Goal: Information Seeking & Learning: Find specific fact

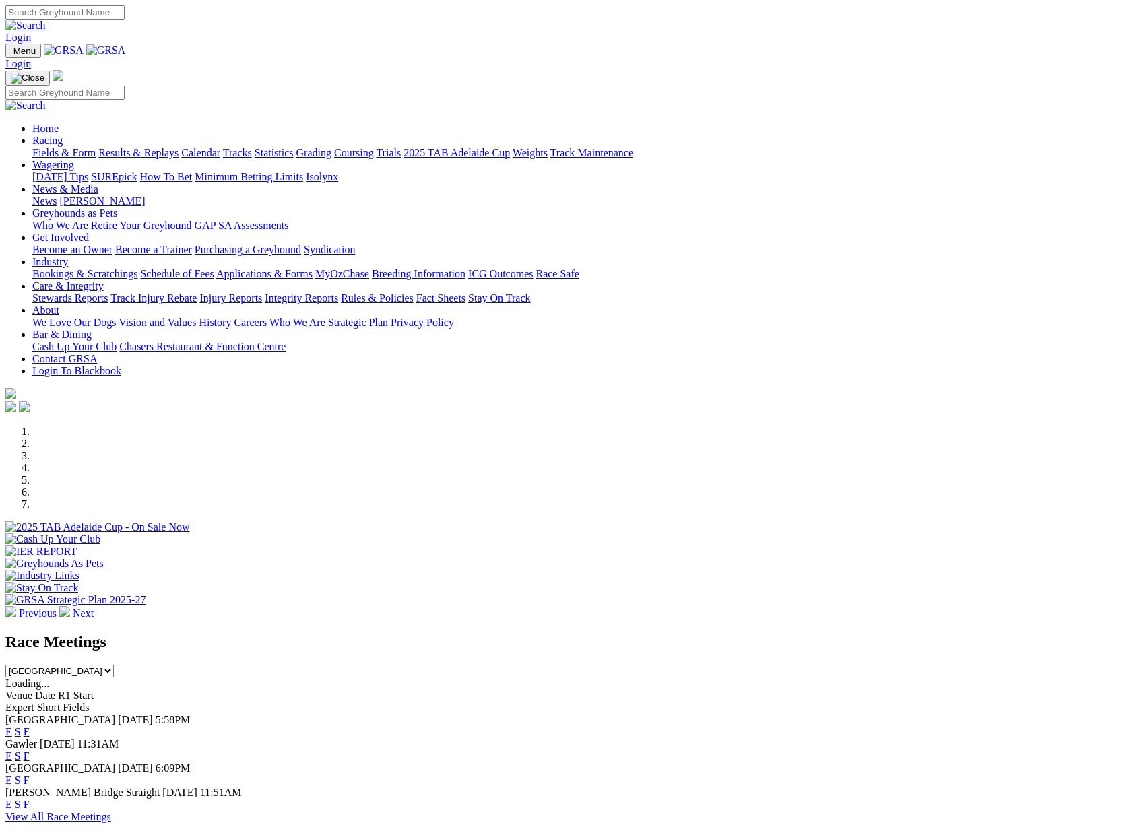
click at [63, 135] on link "Racing" at bounding box center [47, 140] width 30 height 11
click at [178, 145] on link "Results & Replays" at bounding box center [138, 150] width 80 height 11
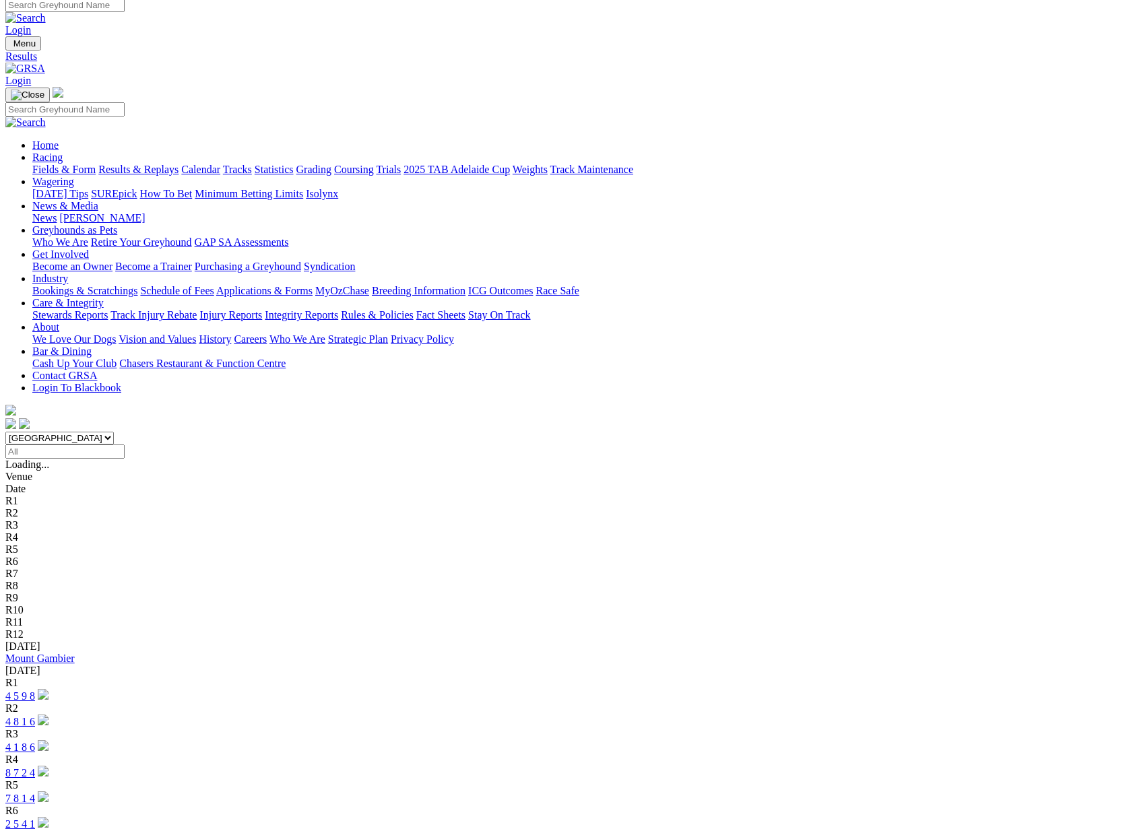
scroll to position [9, 0]
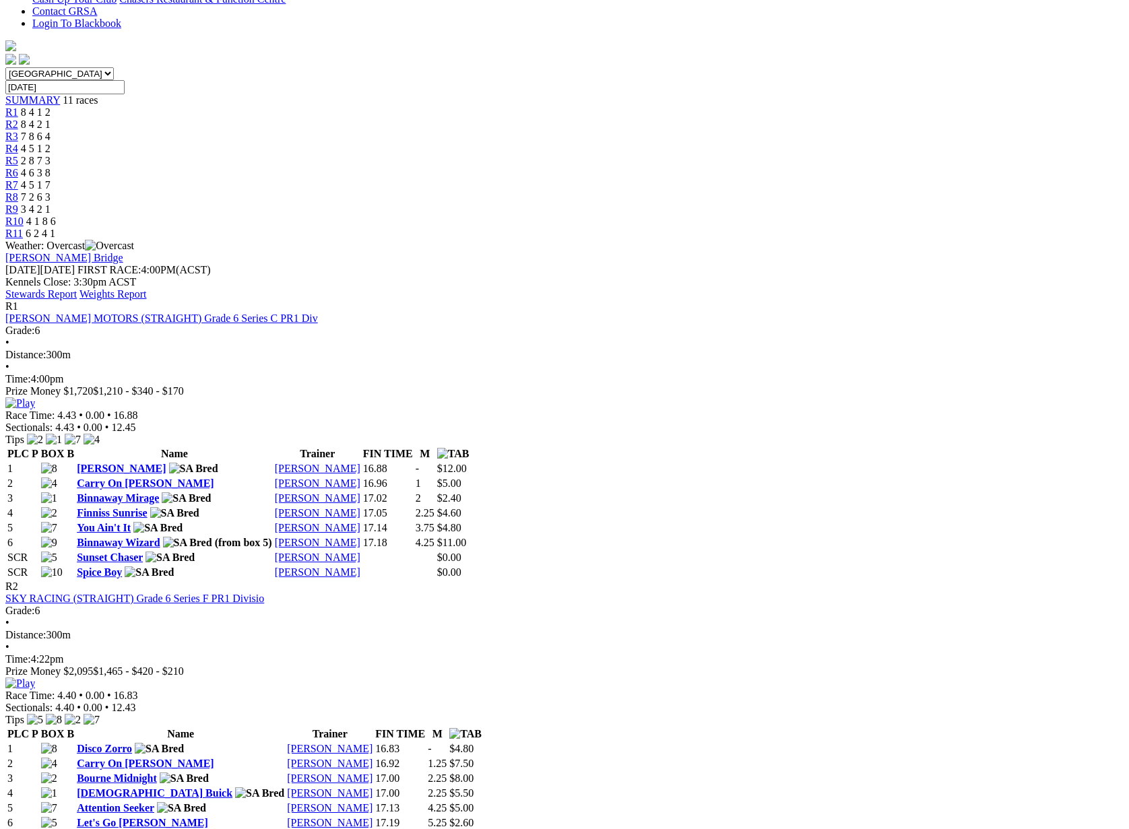
scroll to position [372, 0]
drag, startPoint x: 226, startPoint y: 341, endPoint x: 441, endPoint y: 715, distance: 432.0
copy div "L5 4786 Ipsum Dolorsit Ametcons Adipi Elitseddoeiu T Incid: UTLA • Etdolore: 35…"
